Goal: Complete application form

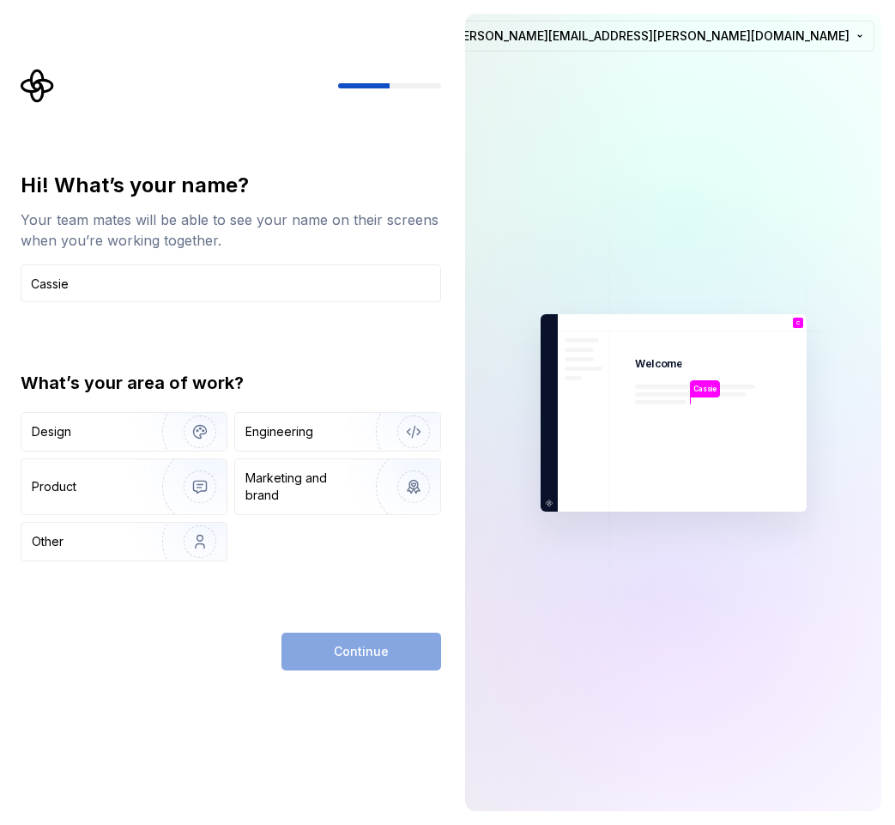
type input "Cassie"
click at [186, 617] on div "Hi! What’s your name? Your team mates will be able to see your name on their sc…" at bounding box center [231, 421] width 421 height 499
click at [304, 653] on div "Continue" at bounding box center [362, 652] width 160 height 38
drag, startPoint x: 134, startPoint y: 534, endPoint x: 202, endPoint y: 550, distance: 69.8
click at [134, 534] on img "button" at bounding box center [189, 541] width 110 height 115
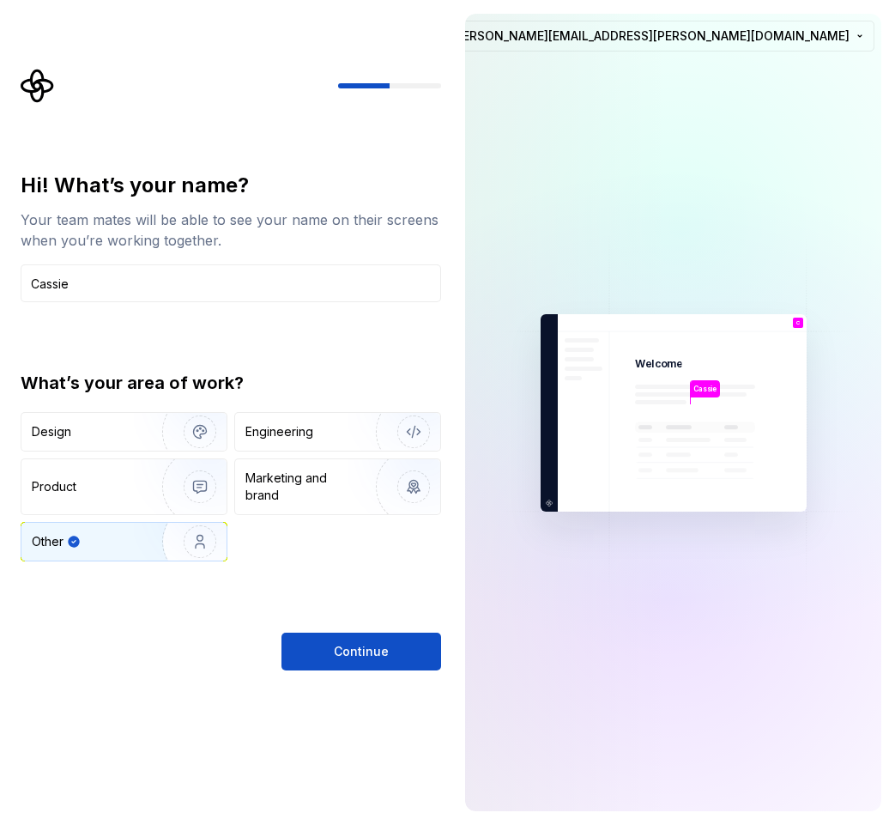
click at [337, 655] on span "Continue" at bounding box center [361, 651] width 55 height 17
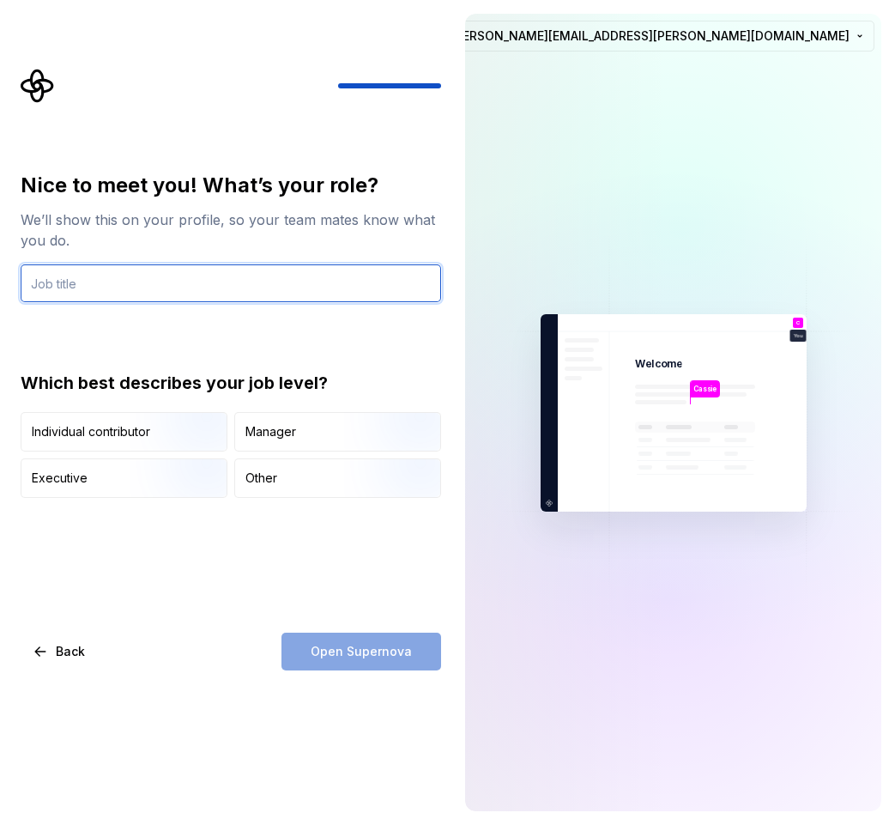
click at [186, 291] on input "text" at bounding box center [231, 283] width 421 height 38
click at [115, 281] on input "Associate Manger" at bounding box center [231, 283] width 421 height 38
type input "Associate Manager"
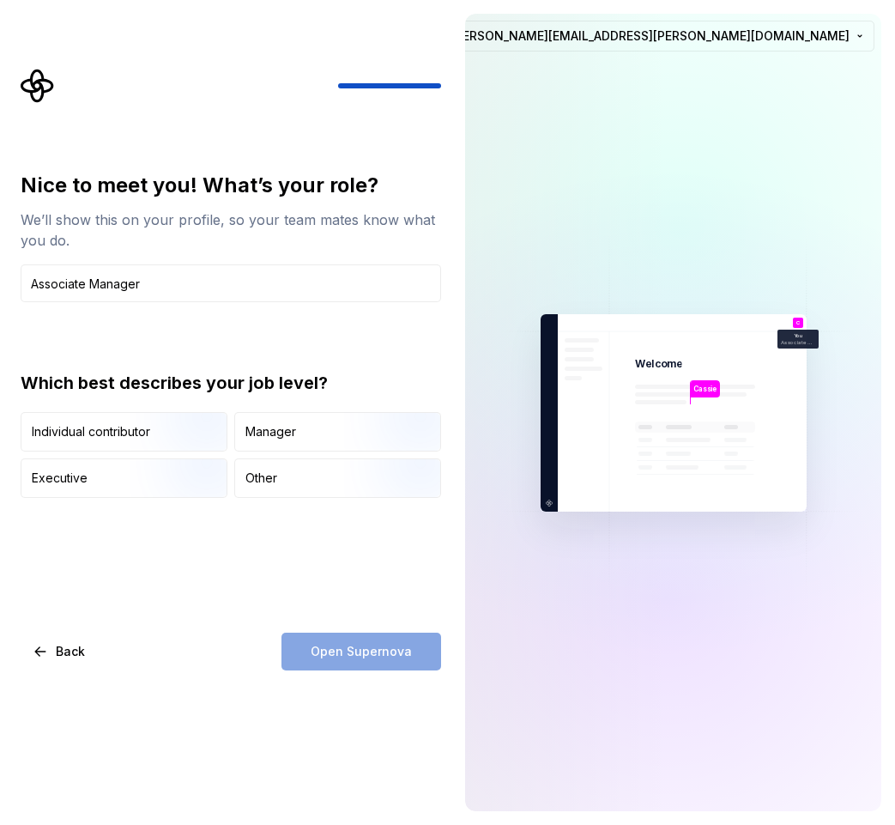
drag, startPoint x: 209, startPoint y: 312, endPoint x: 202, endPoint y: 319, distance: 10.3
click at [209, 313] on div "Nice to meet you! What’s your role? We’ll show this on your profile, so your te…" at bounding box center [231, 335] width 421 height 326
click at [233, 611] on div "Nice to meet you! What’s your role? We’ll show this on your profile, so your te…" at bounding box center [231, 421] width 421 height 499
click at [309, 476] on div "Other" at bounding box center [337, 478] width 205 height 38
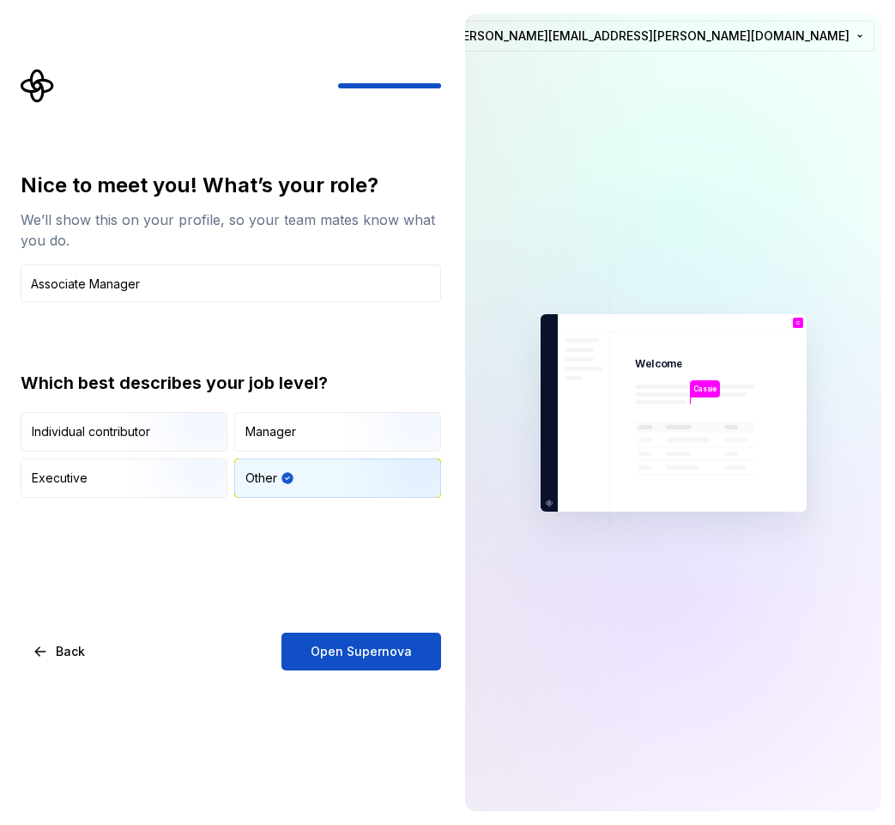
drag, startPoint x: 124, startPoint y: 436, endPoint x: 156, endPoint y: 456, distance: 38.1
click at [124, 436] on div "Individual contributor" at bounding box center [91, 431] width 118 height 17
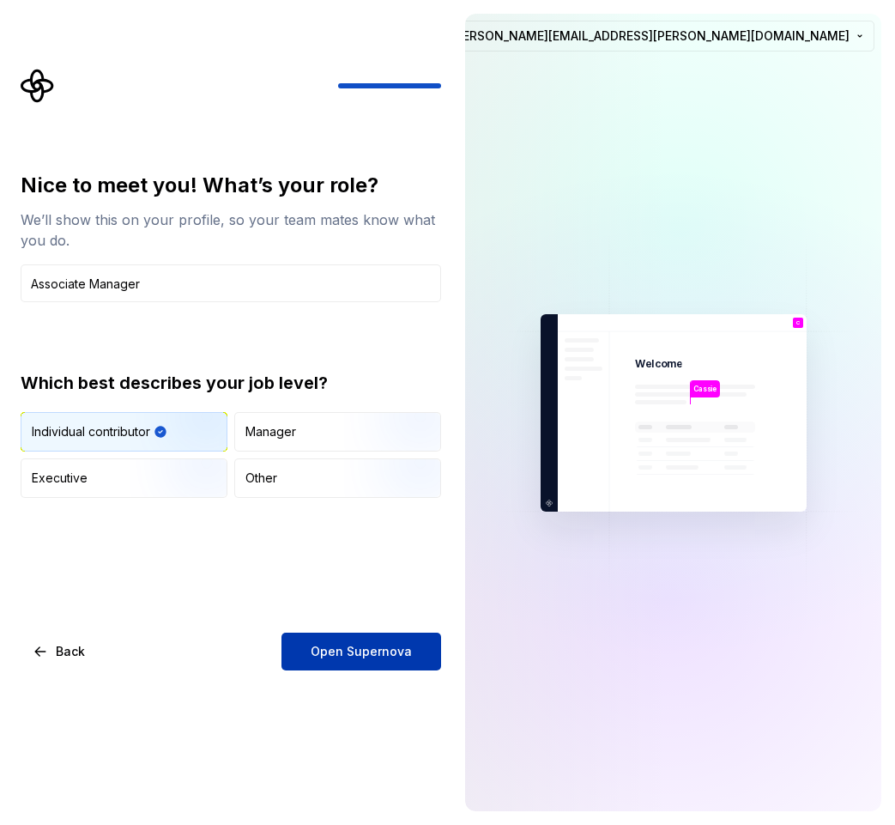
click at [342, 669] on div "Nice to meet you! What’s your role? We’ll show this on your profile, so your te…" at bounding box center [226, 412] width 452 height 825
click at [349, 657] on span "Open Supernova" at bounding box center [361, 651] width 101 height 17
